Goal: Information Seeking & Learning: Learn about a topic

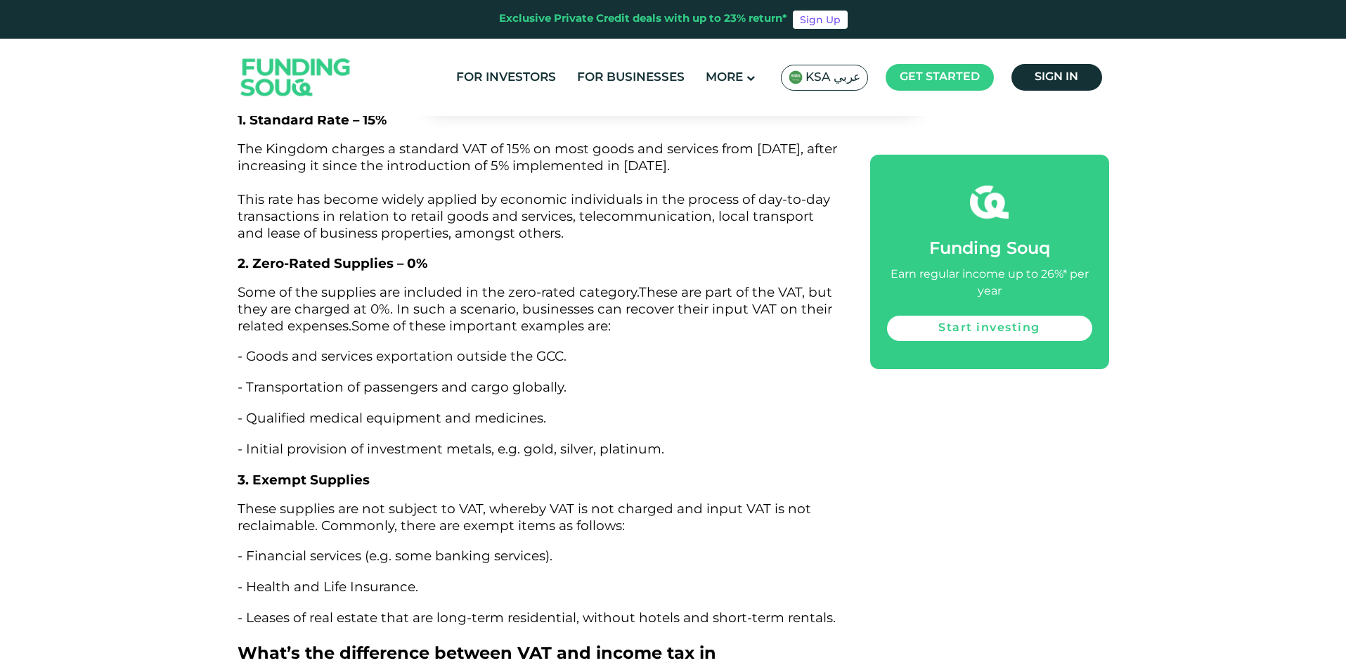
scroll to position [4006, 0]
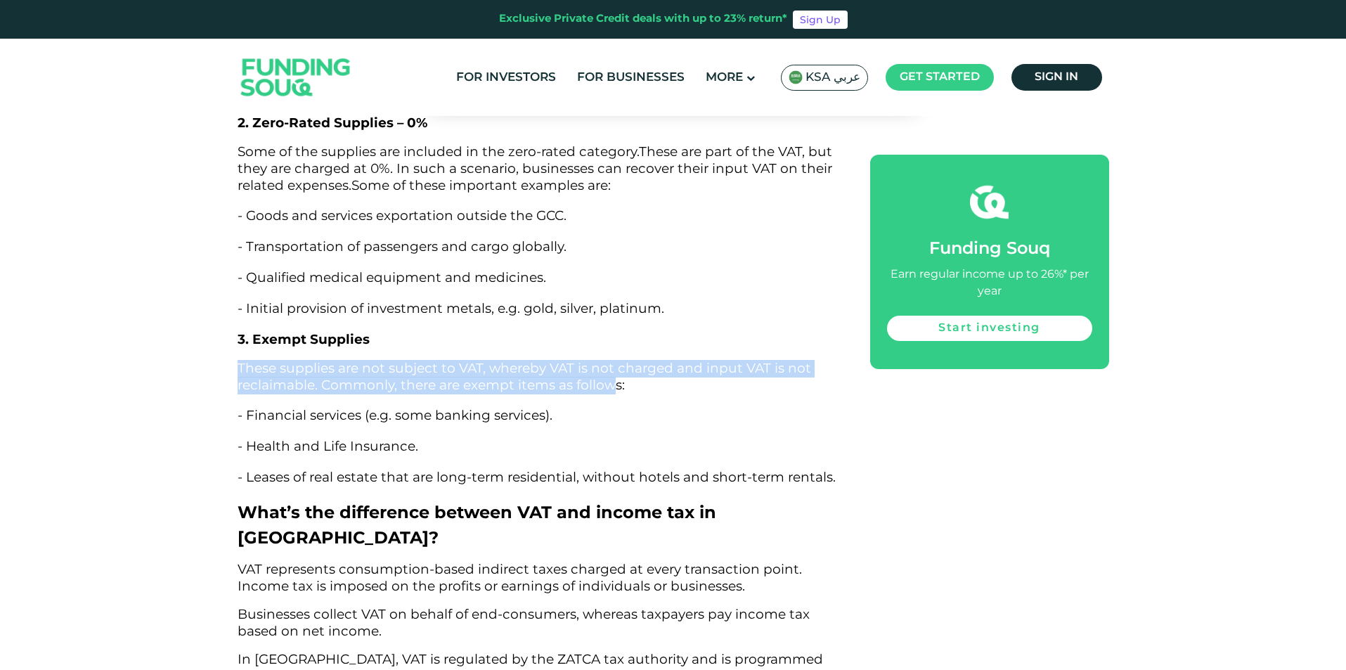
drag, startPoint x: 231, startPoint y: 328, endPoint x: 609, endPoint y: 342, distance: 378.3
drag, startPoint x: 242, startPoint y: 328, endPoint x: 610, endPoint y: 343, distance: 368.5
click at [610, 360] on span "These supplies are not subject to VAT, whereby VAT is not charged and input VAT…" at bounding box center [524, 376] width 573 height 33
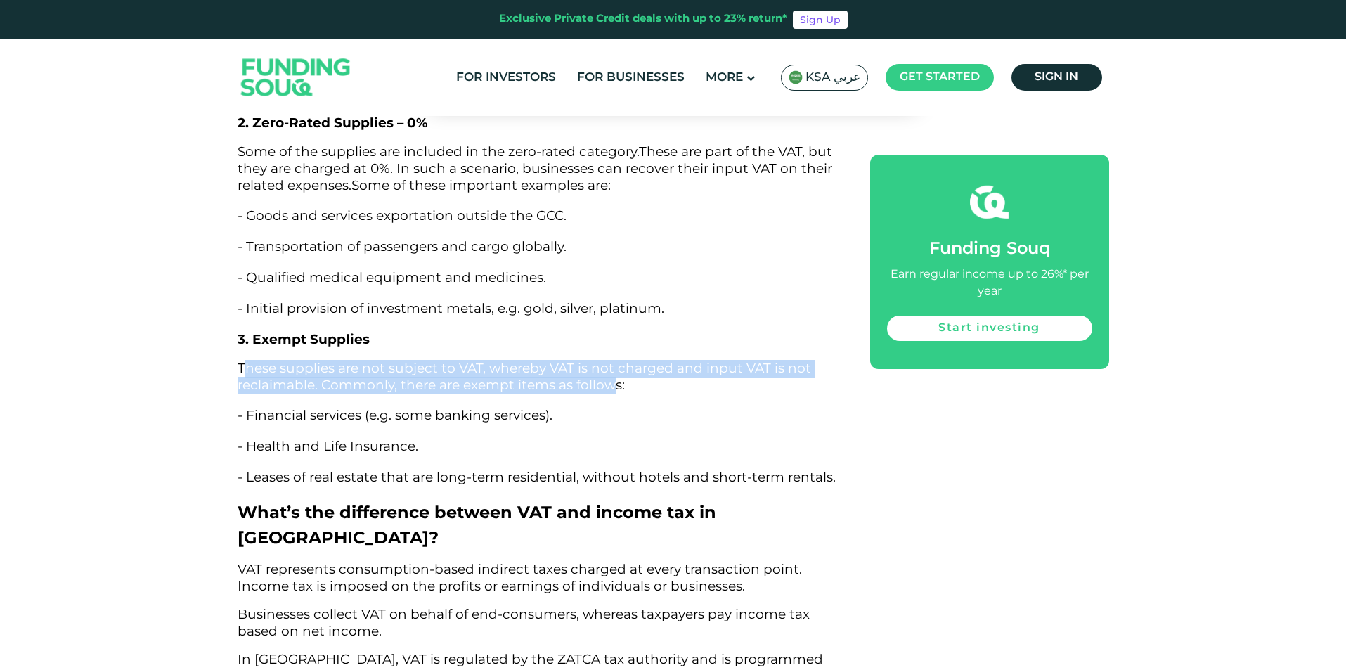
click at [319, 360] on span "These supplies are not subject to VAT, whereby VAT is not charged and input VAT…" at bounding box center [524, 376] width 573 height 33
click at [328, 360] on span "These supplies are not subject to VAT, whereby VAT is not charged and input VAT…" at bounding box center [524, 376] width 573 height 33
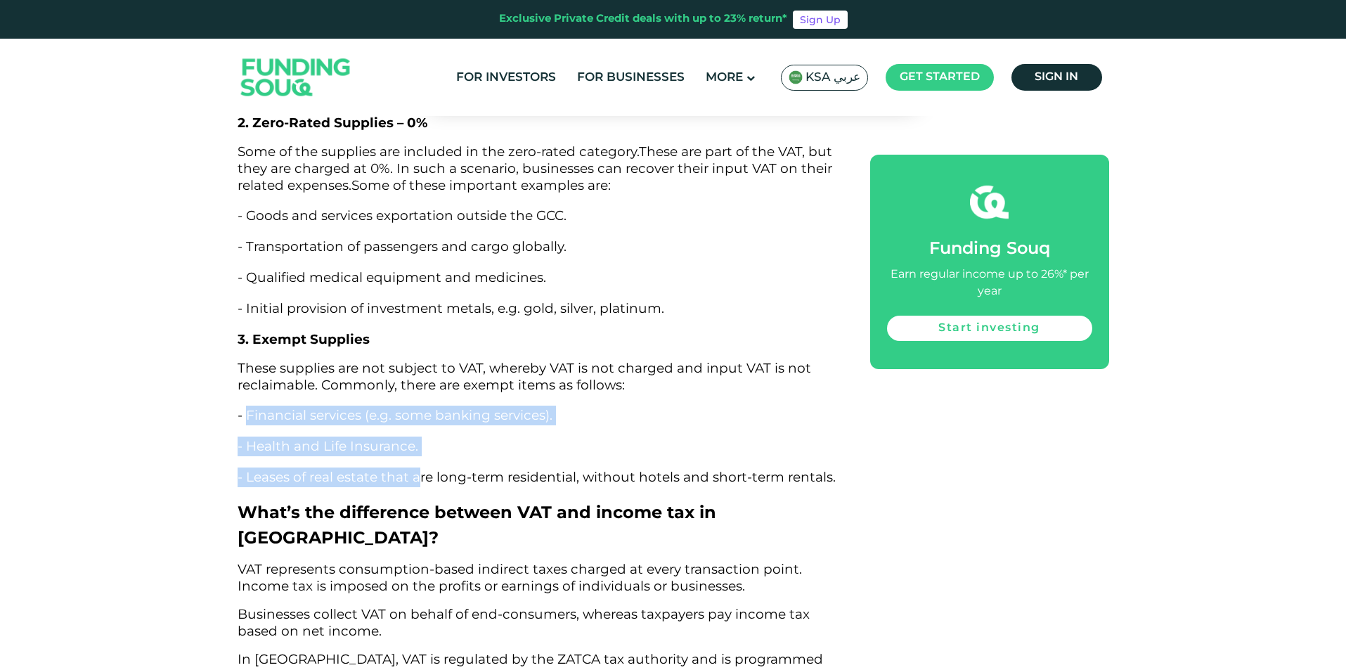
drag, startPoint x: 246, startPoint y: 375, endPoint x: 417, endPoint y: 446, distance: 184.9
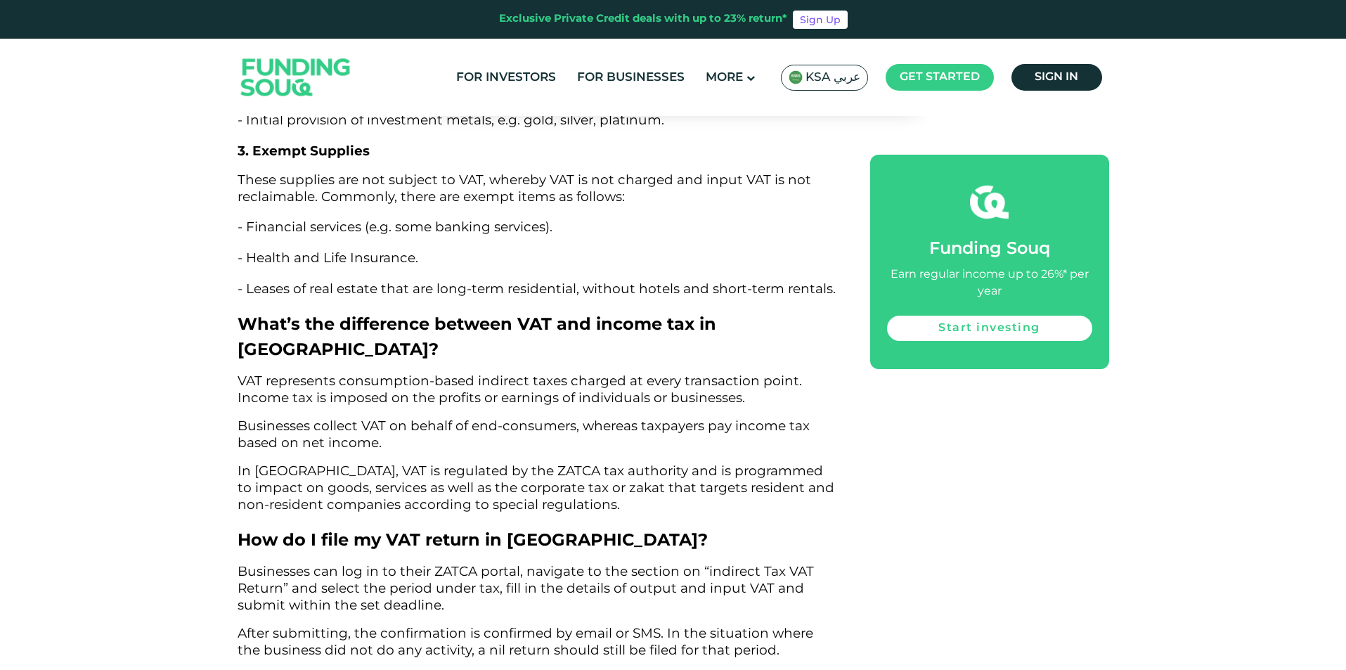
scroll to position [4216, 0]
